Goal: Task Accomplishment & Management: Manage account settings

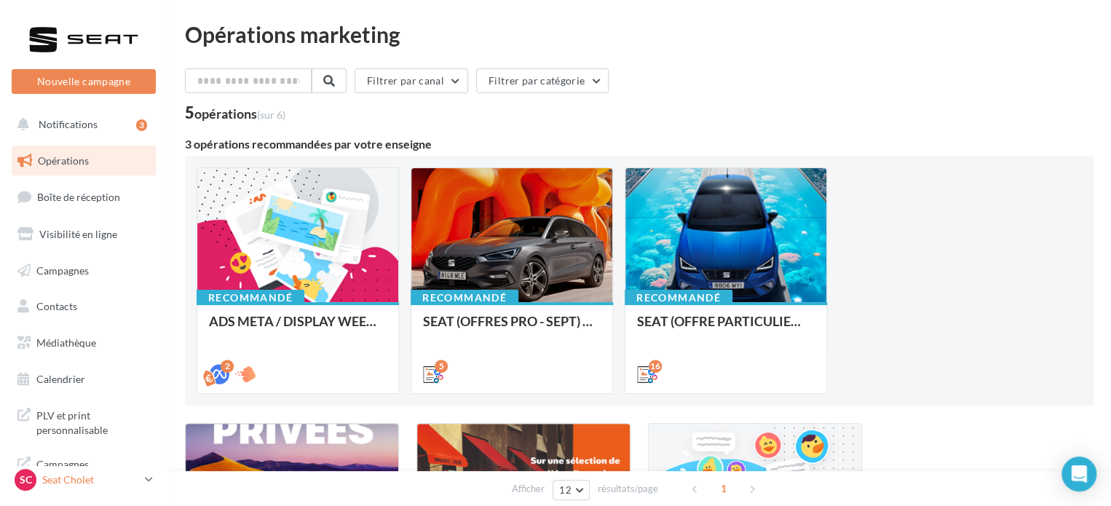
click at [132, 484] on p "Seat Cholet" at bounding box center [90, 480] width 97 height 15
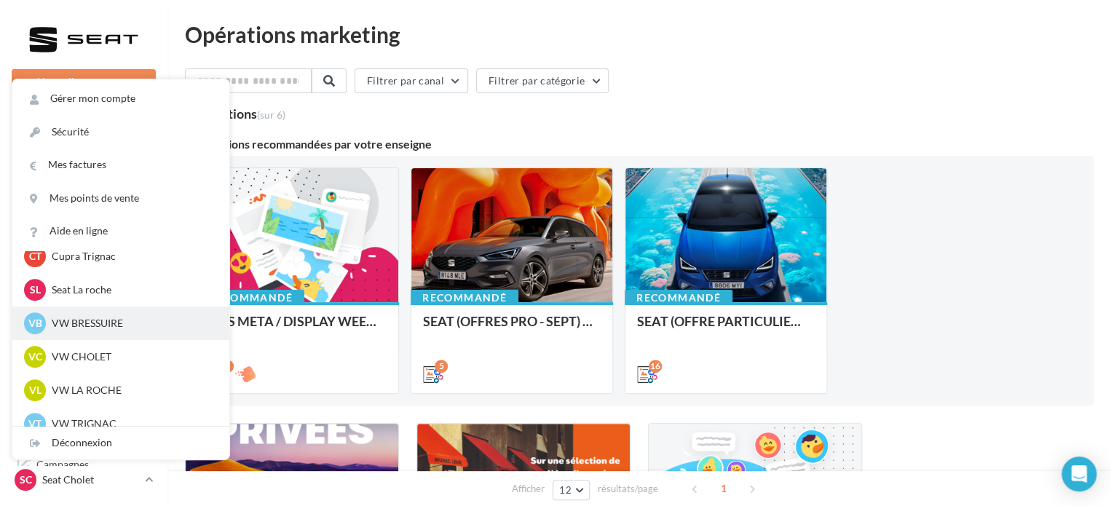
scroll to position [335, 0]
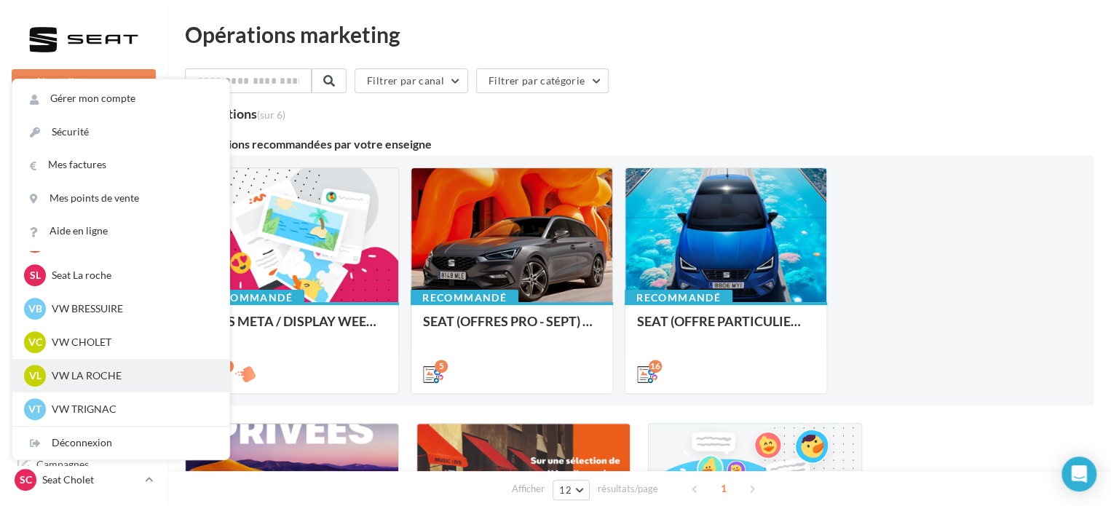
click at [99, 379] on p "VW LA ROCHE" at bounding box center [132, 375] width 160 height 15
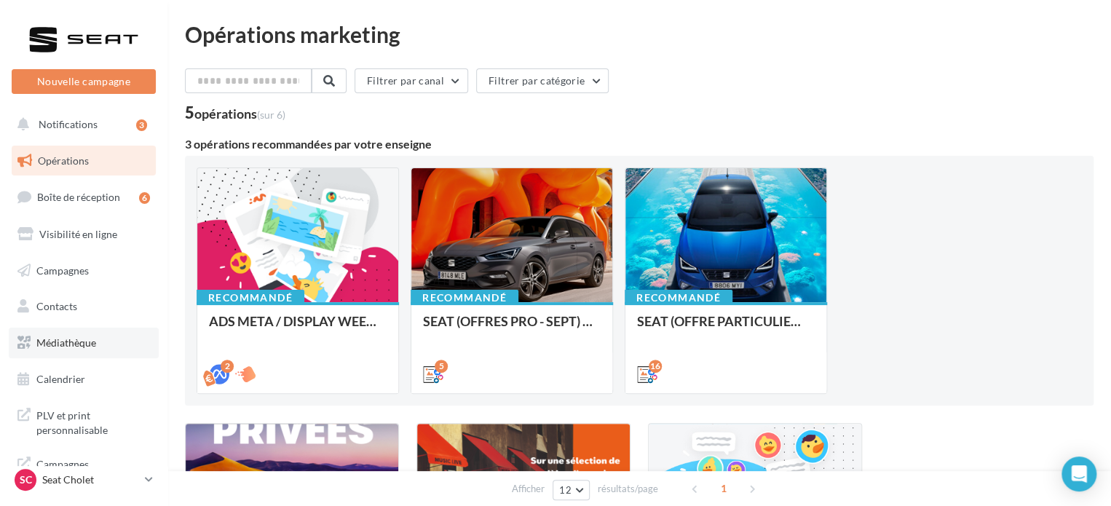
click at [83, 346] on span "Médiathèque" at bounding box center [66, 342] width 60 height 12
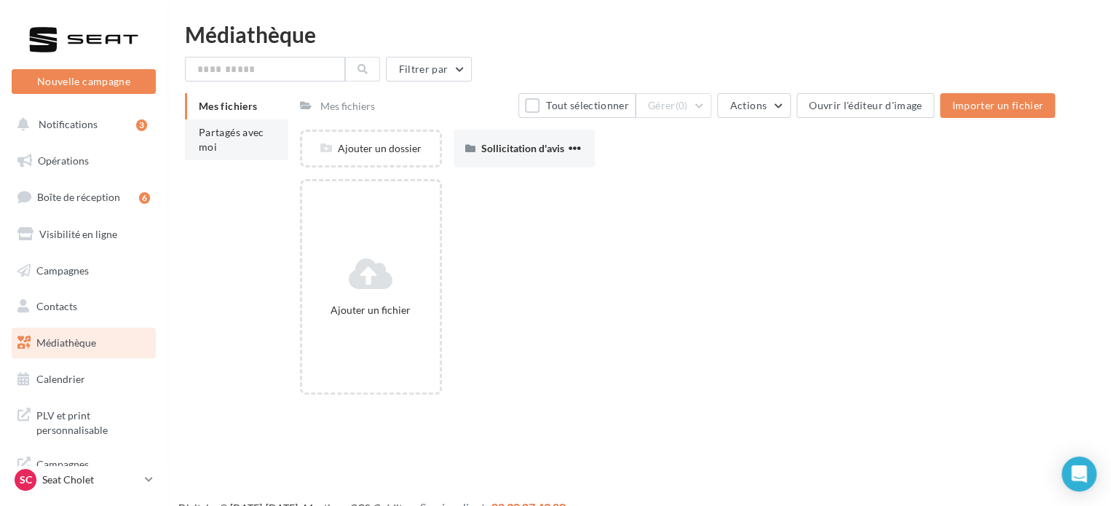
click at [234, 146] on li "Partagés avec moi" at bounding box center [236, 139] width 103 height 41
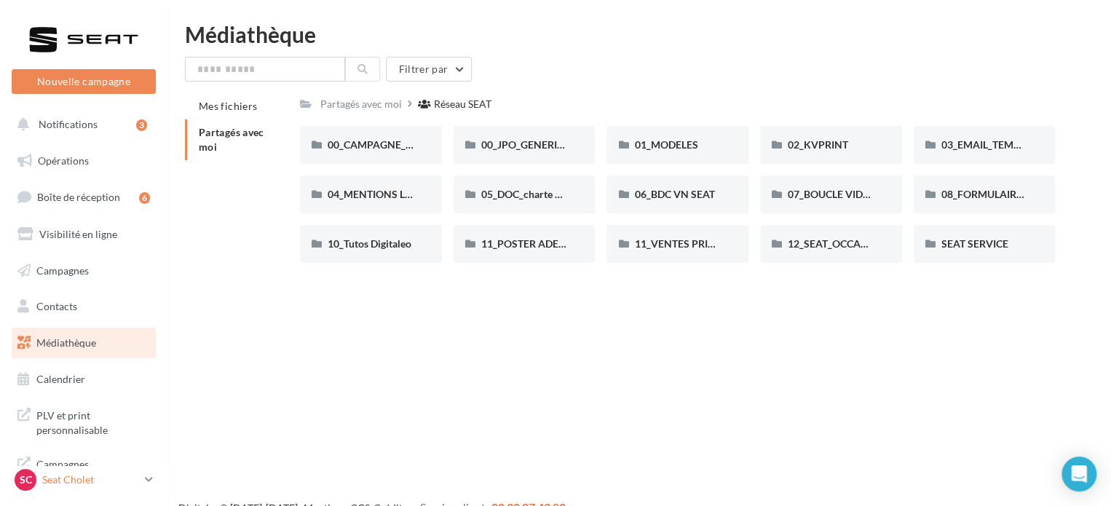
click at [92, 492] on link "SC Seat Cholet seat-cholet" at bounding box center [84, 480] width 144 height 28
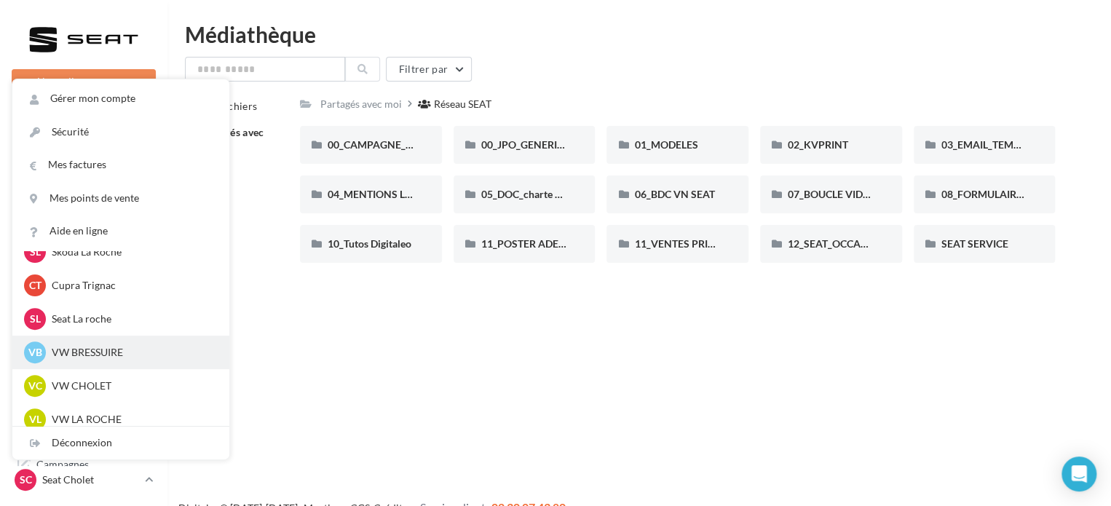
scroll to position [335, 0]
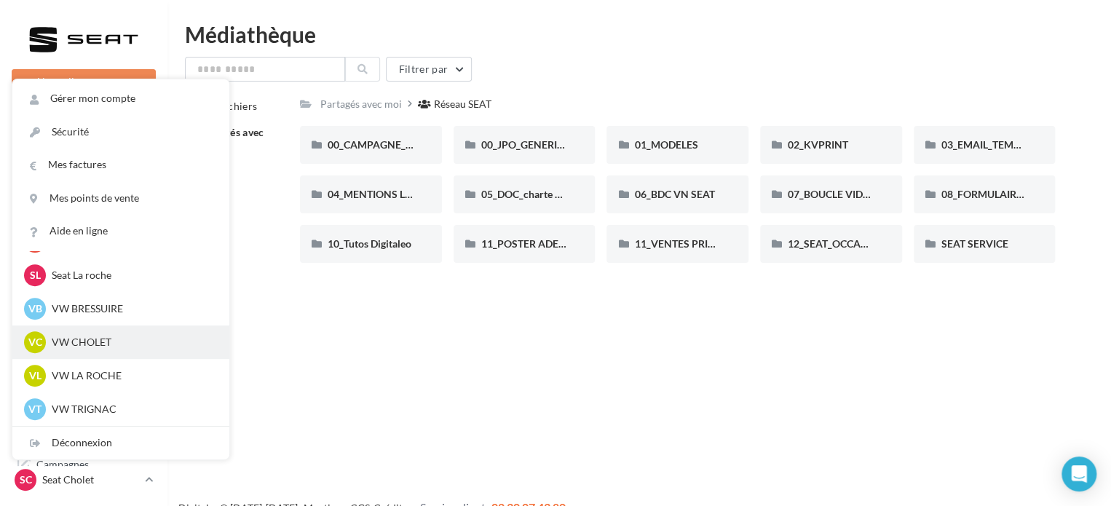
click at [106, 350] on div "VC VW CHOLET vw-loco-49300" at bounding box center [121, 342] width 194 height 22
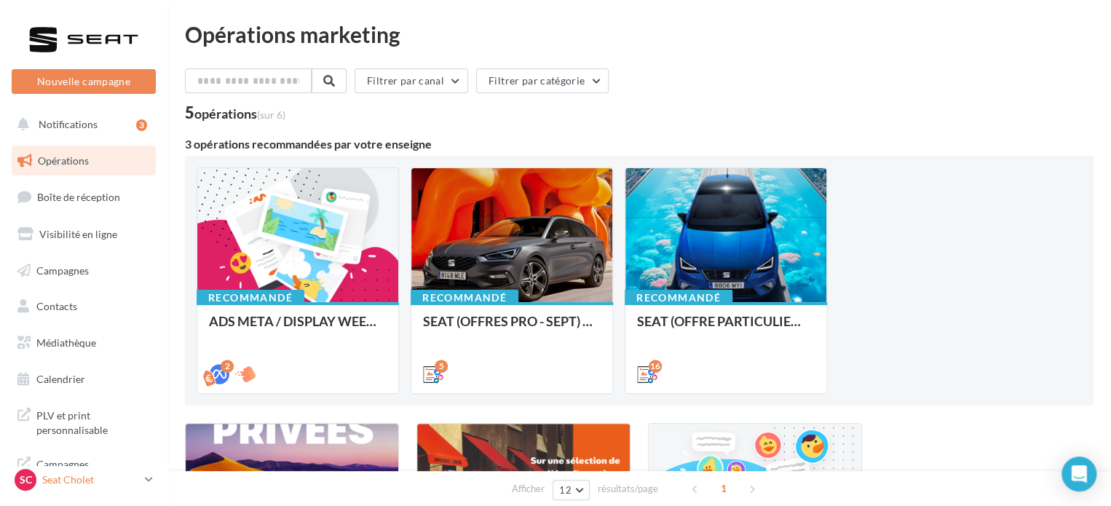
click at [137, 483] on p "Seat Cholet" at bounding box center [90, 480] width 97 height 15
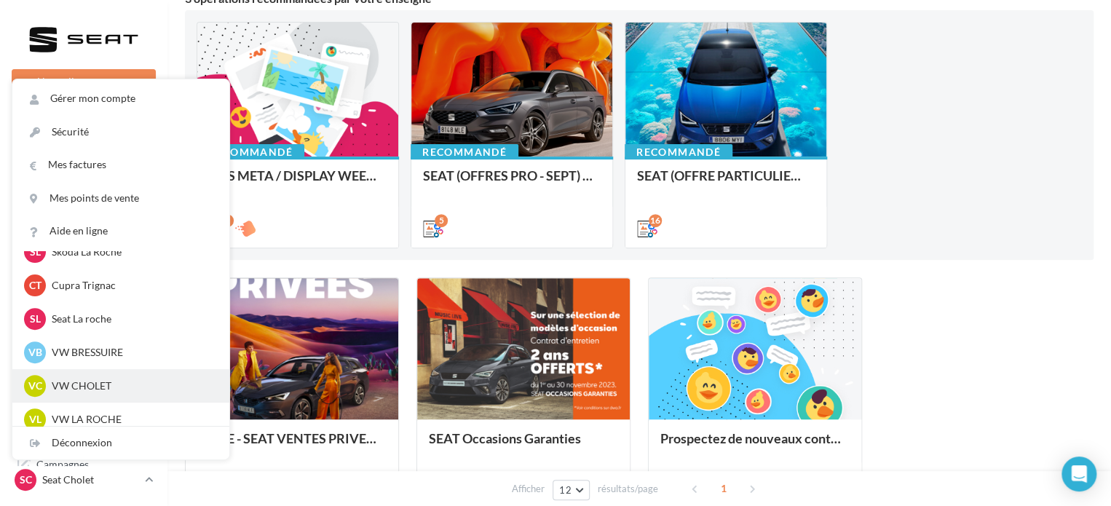
scroll to position [335, 0]
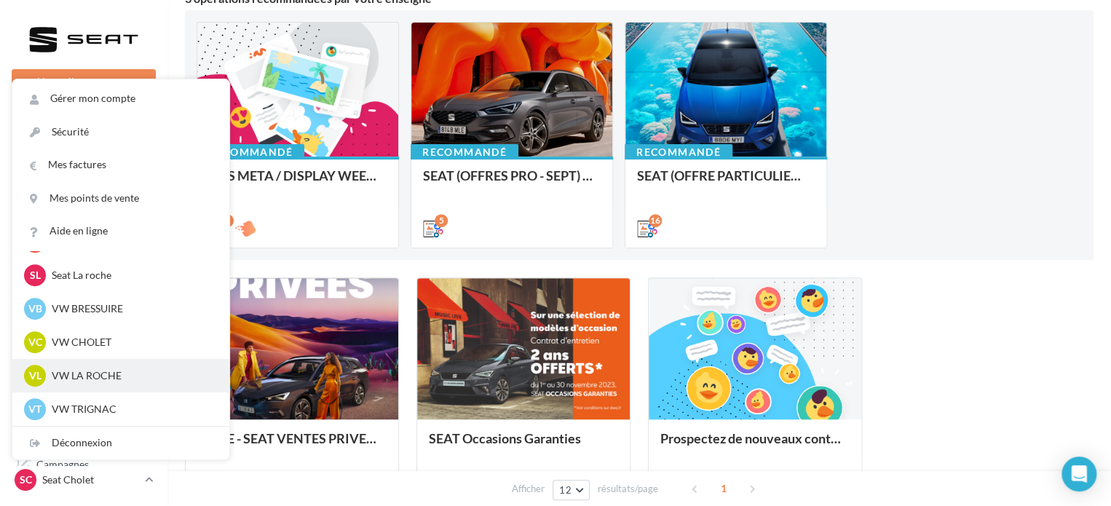
click at [99, 374] on p "VW LA ROCHE" at bounding box center [132, 375] width 160 height 15
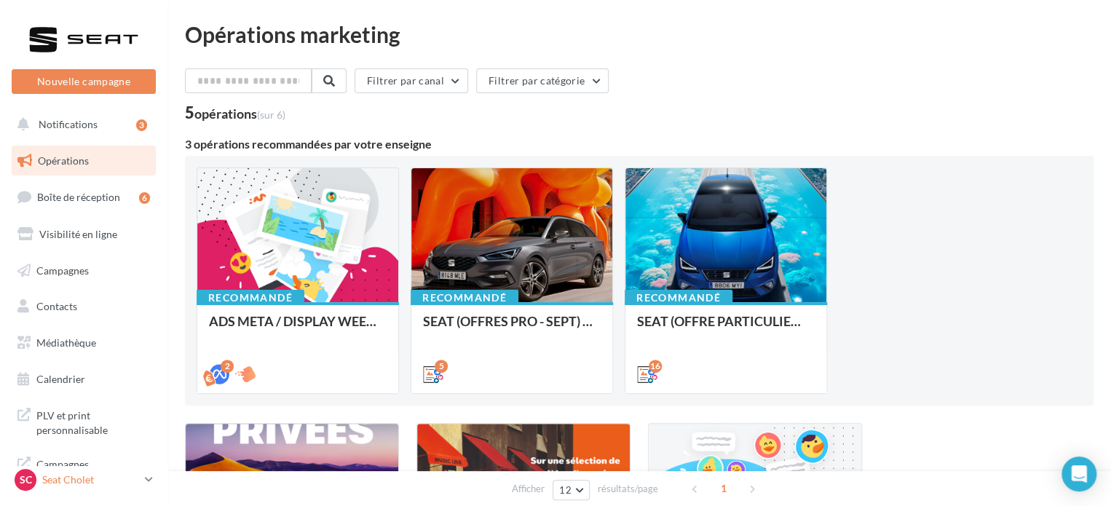
click at [69, 478] on p "Seat Cholet" at bounding box center [90, 480] width 97 height 15
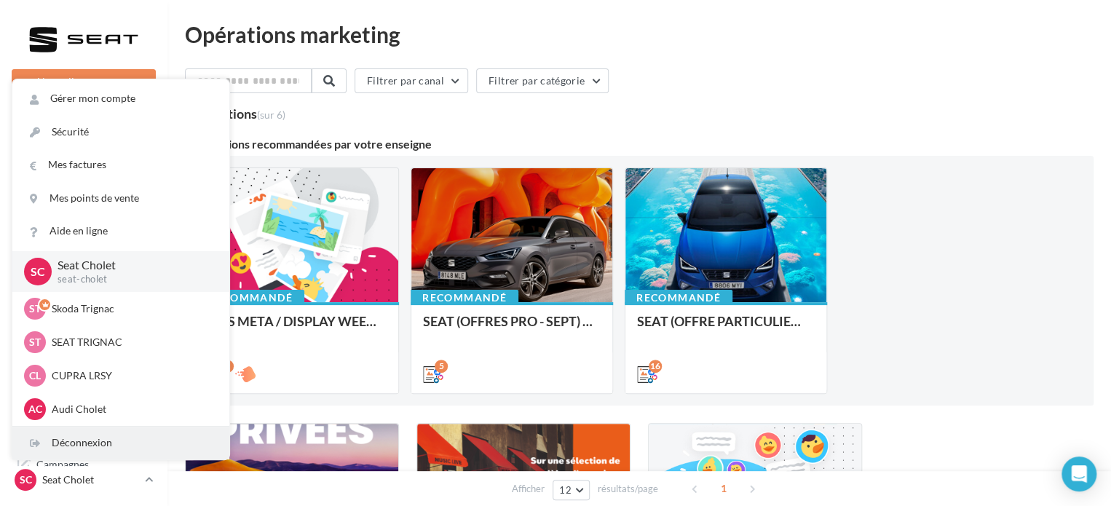
click at [103, 441] on div "Déconnexion" at bounding box center [120, 443] width 217 height 33
